Goal: Find specific page/section: Find specific page/section

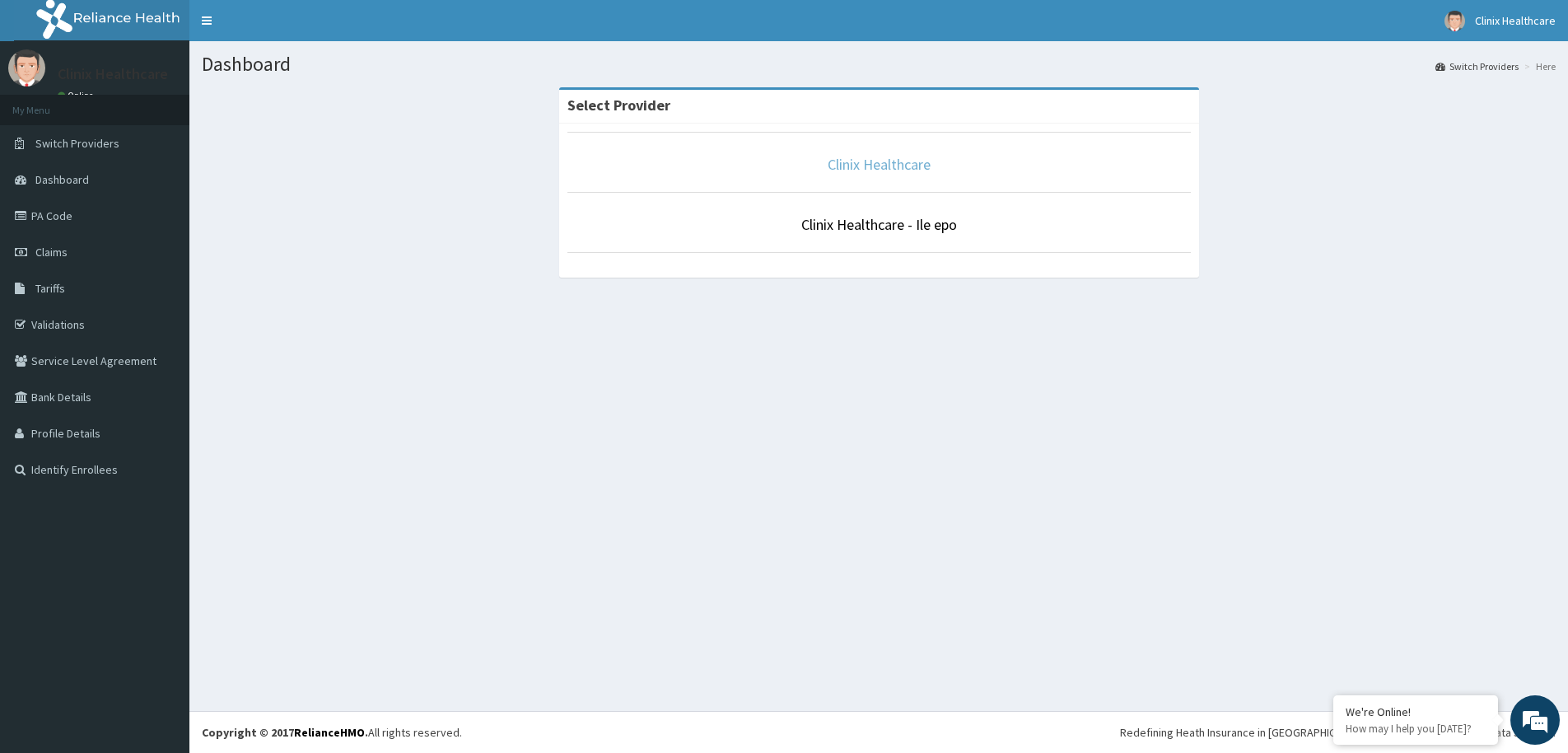
click at [896, 170] on link "Clinix Healthcare" at bounding box center [879, 165] width 103 height 19
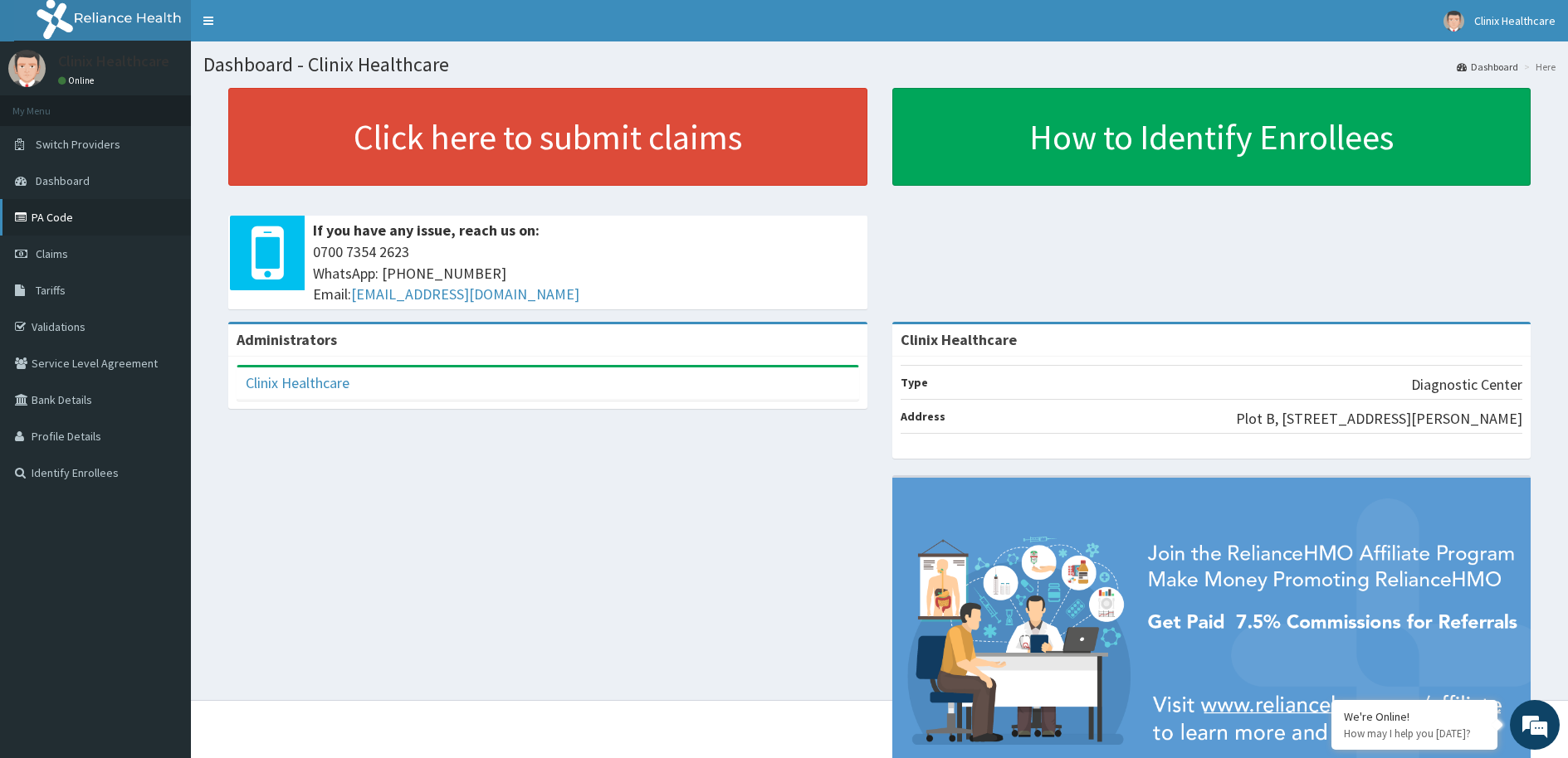
click at [51, 216] on link "PA Code" at bounding box center [95, 218] width 191 height 36
